Goal: Task Accomplishment & Management: Use online tool/utility

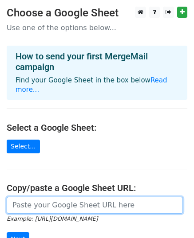
click at [49, 197] on input "url" at bounding box center [95, 205] width 176 height 17
paste input "[URL][DOMAIN_NAME]"
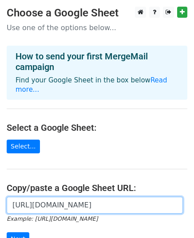
scroll to position [0, 184]
type input "[URL][DOMAIN_NAME]"
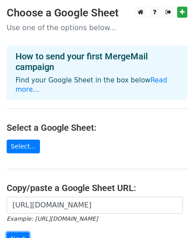
scroll to position [0, 0]
click at [22, 233] on input "Next" at bounding box center [18, 240] width 23 height 14
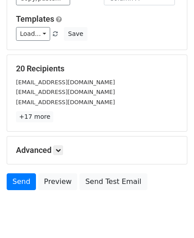
scroll to position [95, 0]
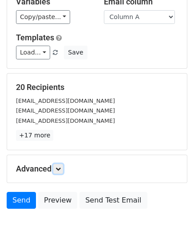
click at [60, 168] on icon at bounding box center [57, 168] width 5 height 5
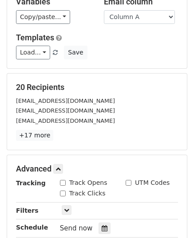
click at [63, 182] on input "Track Opens" at bounding box center [63, 183] width 6 height 6
checkbox input "true"
click at [65, 195] on div "Track Clicks" at bounding box center [83, 193] width 46 height 9
click at [63, 194] on input "Track Clicks" at bounding box center [63, 194] width 6 height 6
checkbox input "true"
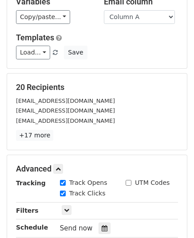
click at [99, 229] on div at bounding box center [105, 229] width 12 height 12
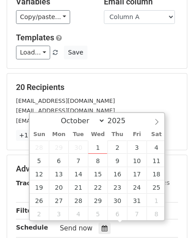
type input "2025-10-02 12:00"
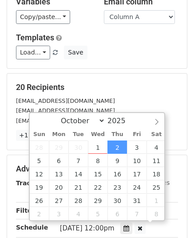
scroll to position [0, 0]
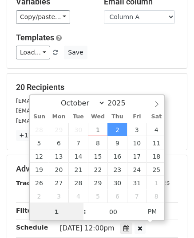
type input "10"
type input "2025-10-02 10:00"
click at [147, 210] on span "AM" at bounding box center [152, 212] width 24 height 18
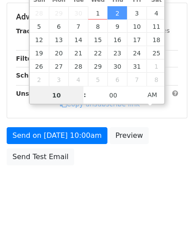
scroll to position [247, 0]
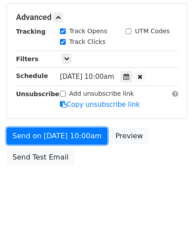
click at [24, 130] on link "Send on Oct 2 at 10:00am" at bounding box center [57, 136] width 101 height 17
